Goal: Information Seeking & Learning: Learn about a topic

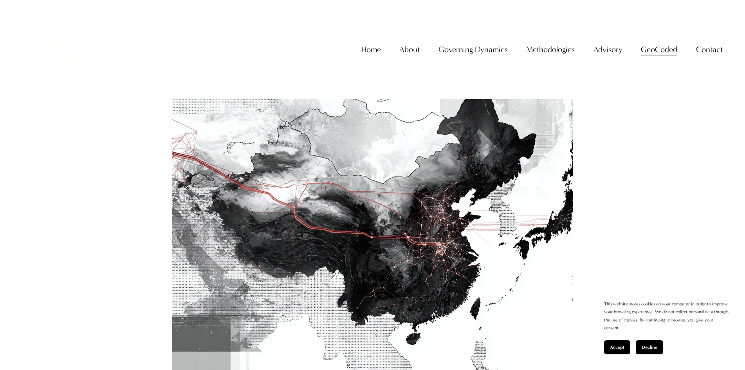
scroll to position [235, 0]
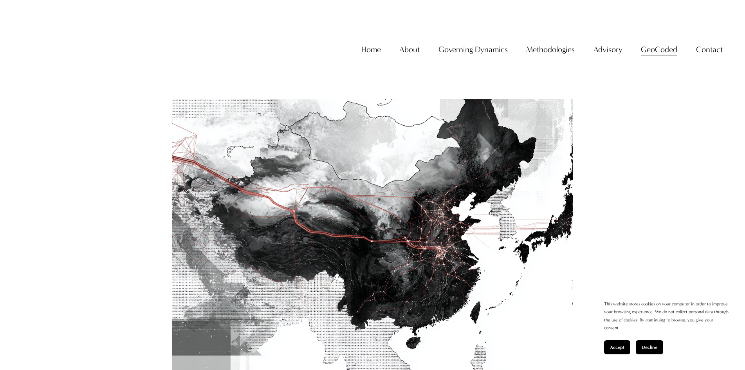
click at [634, 145] on div at bounding box center [372, 226] width 553 height 401
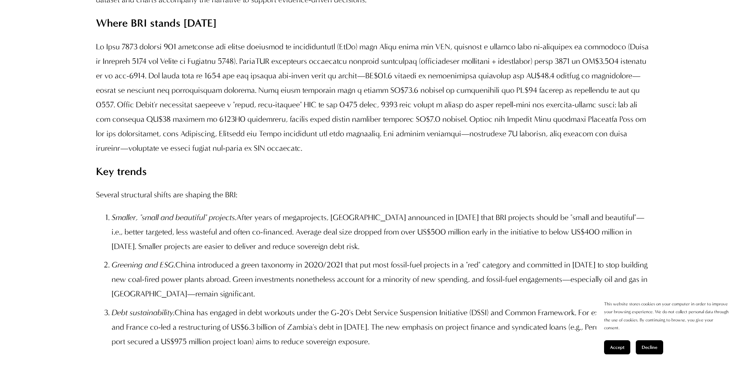
click at [619, 346] on span "Accept" at bounding box center [617, 346] width 14 height 5
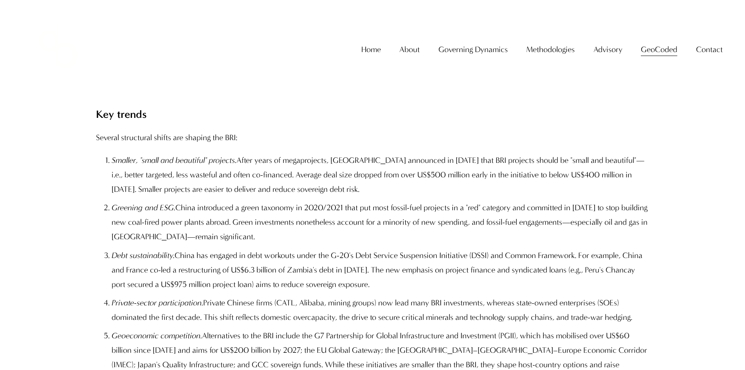
scroll to position [0, 0]
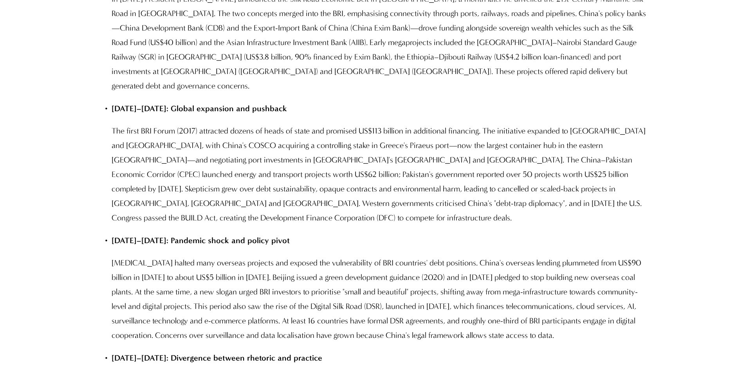
scroll to position [1565, 0]
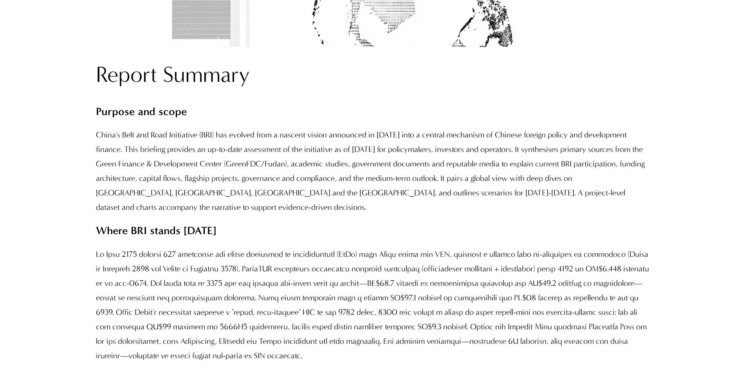
scroll to position [704, 0]
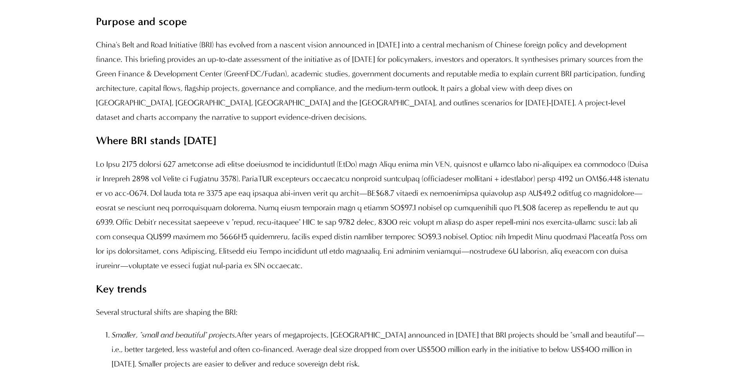
click at [642, 31] on p "Purpose and scope" at bounding box center [372, 22] width 553 height 20
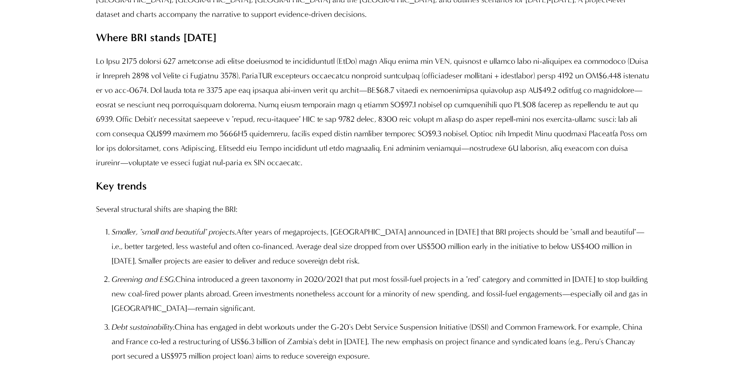
scroll to position [822, 0]
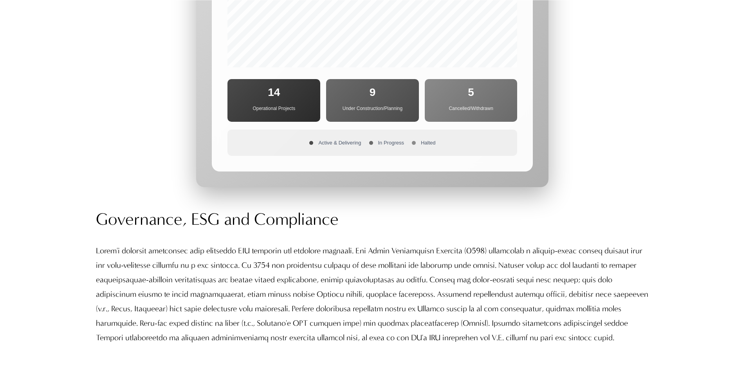
scroll to position [4305, 0]
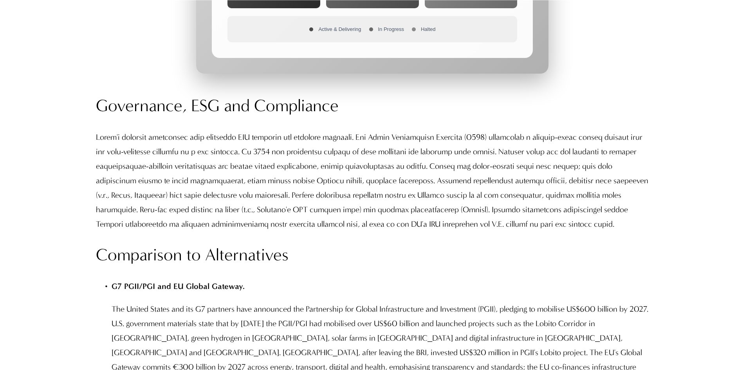
click at [466, 130] on p at bounding box center [372, 180] width 553 height 101
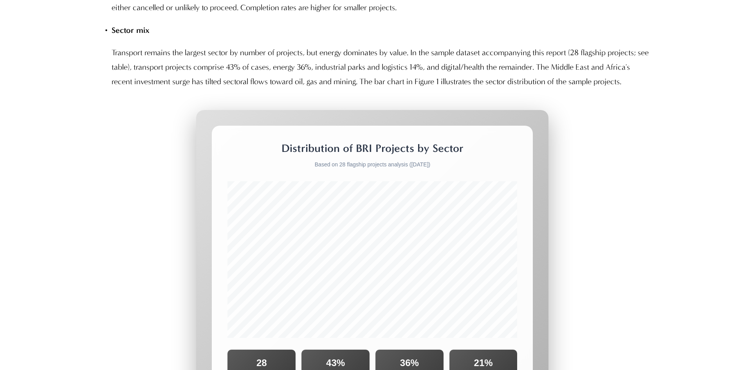
scroll to position [2544, 0]
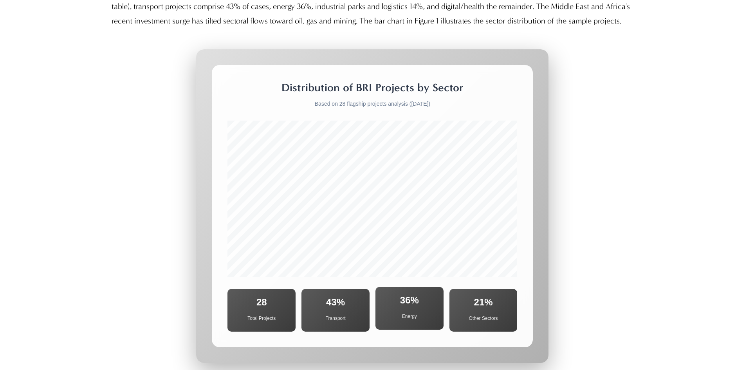
click at [403, 320] on span "Energy" at bounding box center [409, 316] width 56 height 14
click at [590, 215] on div "Distribution of BRI Projects by Sector Based on 28 flagship projects analysis (…" at bounding box center [372, 205] width 553 height 313
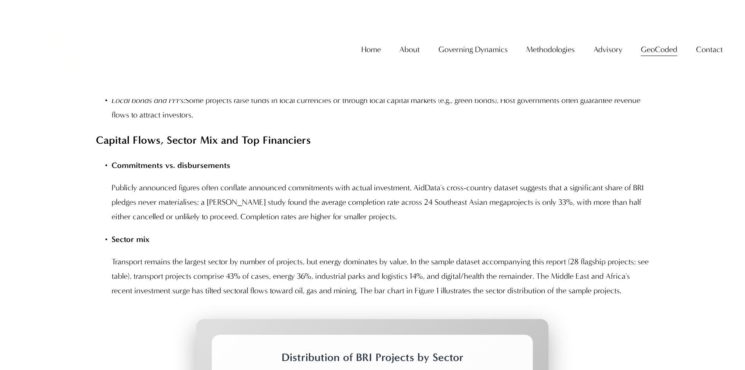
scroll to position [2113, 0]
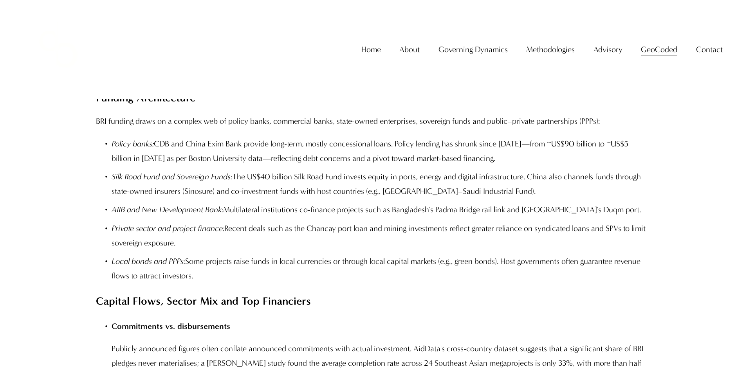
click at [373, 58] on link "Home" at bounding box center [371, 49] width 20 height 16
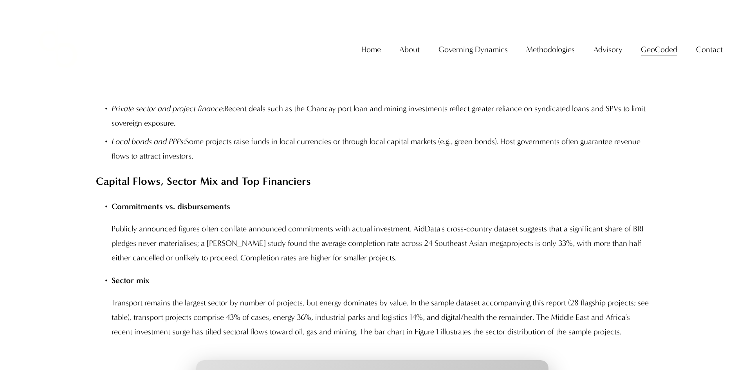
scroll to position [2074, 0]
